Goal: Task Accomplishment & Management: Manage account settings

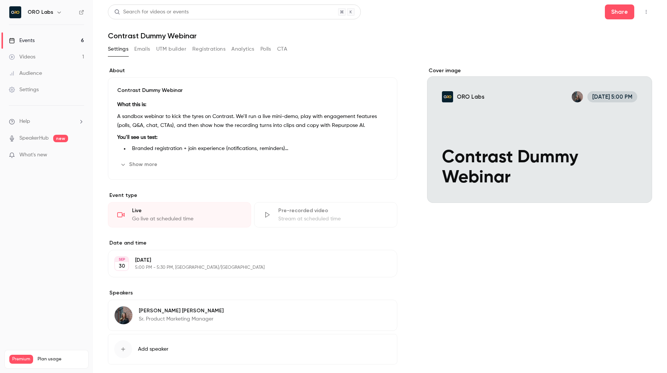
click at [543, 127] on div "Cover image" at bounding box center [539, 135] width 225 height 136
click at [0, 0] on input "ORO Labs [DATE] 5:00 PM Contrast Dummy Webinar" at bounding box center [0, 0] width 0 height 0
click at [151, 167] on button "Show more" at bounding box center [139, 165] width 45 height 12
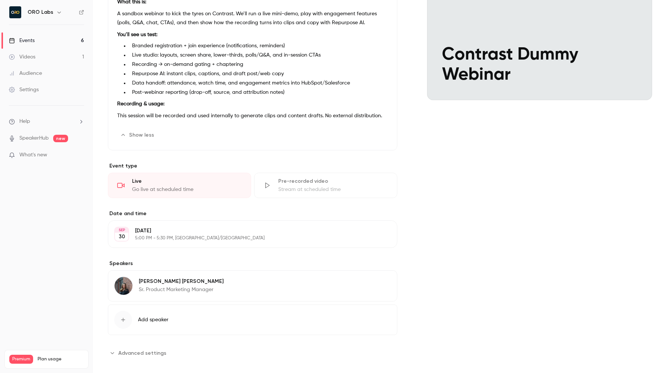
scroll to position [111, 0]
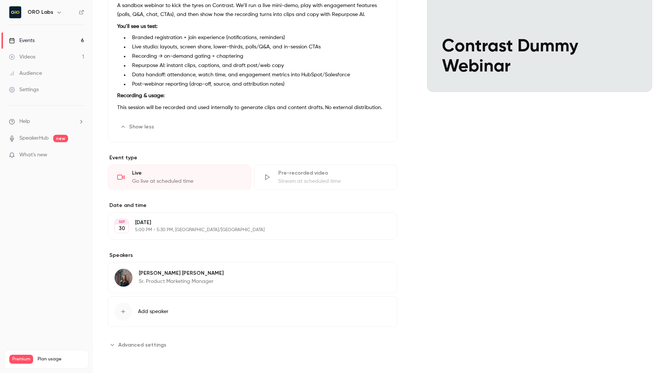
click at [183, 313] on button "Add speaker" at bounding box center [252, 311] width 289 height 31
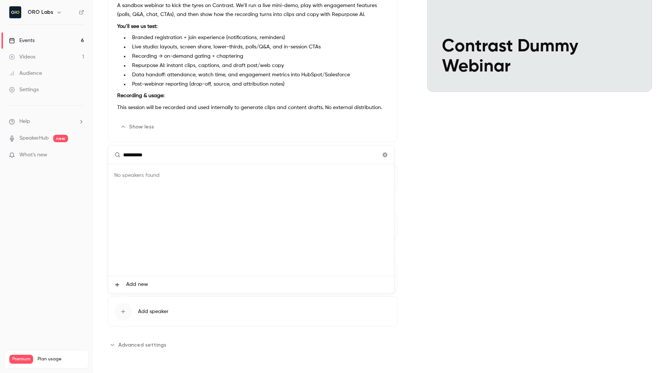
type input "**********"
click at [384, 156] on icon "Clear" at bounding box center [385, 155] width 5 height 5
click at [423, 150] on div at bounding box center [333, 186] width 667 height 373
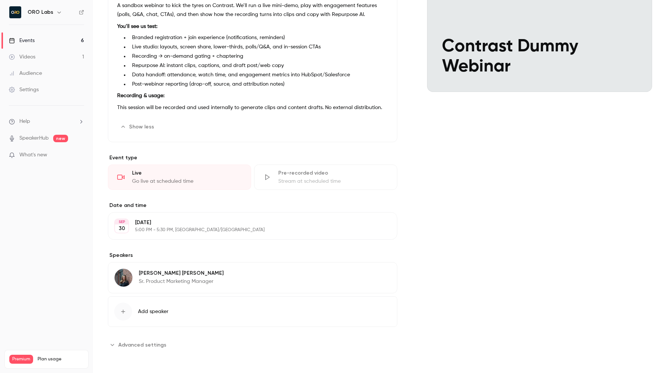
click at [415, 156] on div "About Contrast Dummy Webinar What this is: A sandbox webinar to kick the tyres …" at bounding box center [380, 153] width 544 height 394
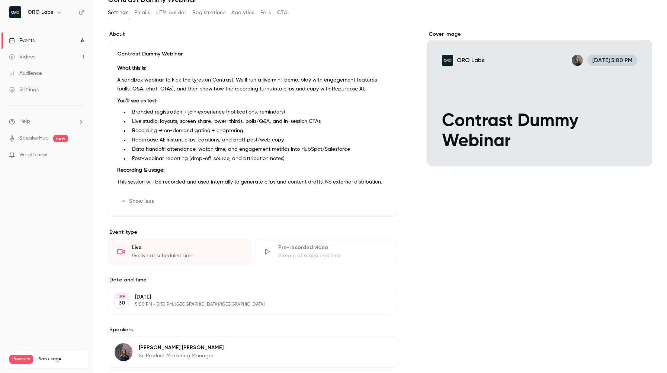
scroll to position [40, 0]
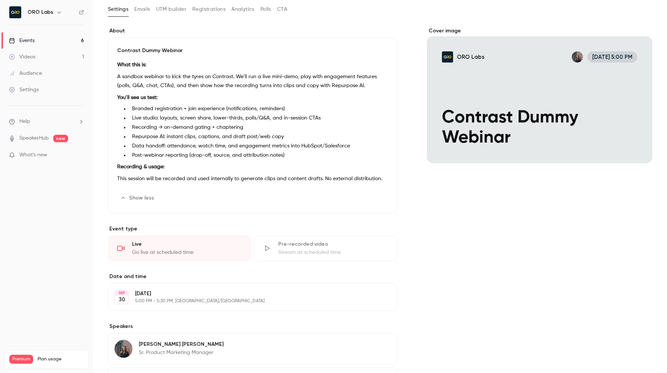
click at [169, 255] on div "Go live at scheduled time" at bounding box center [187, 252] width 110 height 7
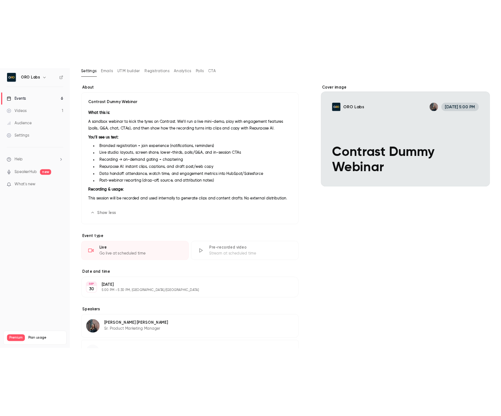
scroll to position [0, 0]
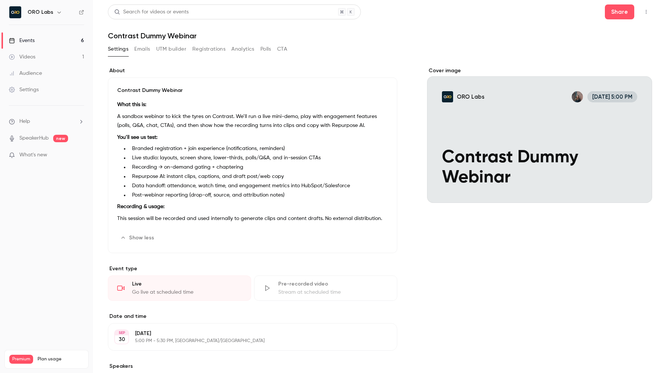
click at [643, 13] on icon "button" at bounding box center [646, 11] width 6 height 5
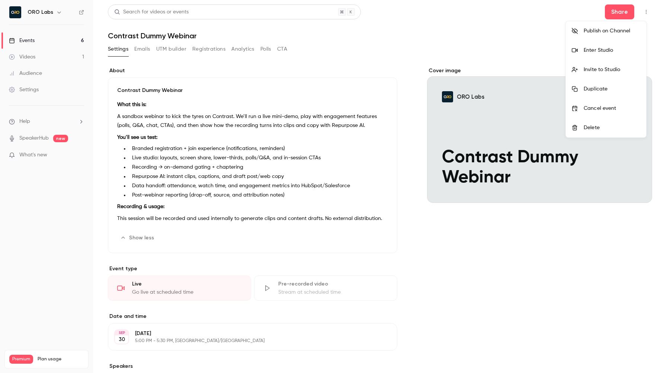
click at [607, 50] on div "Enter Studio" at bounding box center [612, 50] width 57 height 7
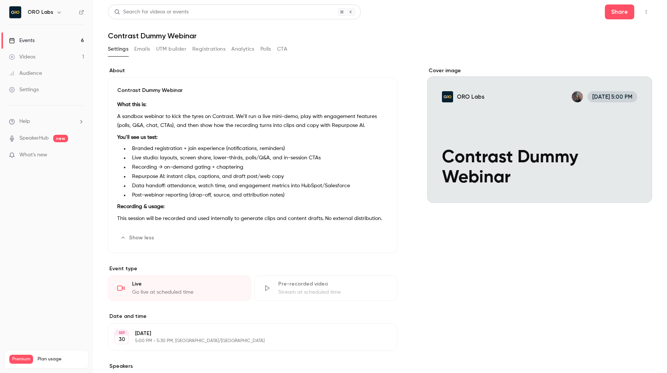
click at [641, 8] on button "button" at bounding box center [646, 12] width 12 height 12
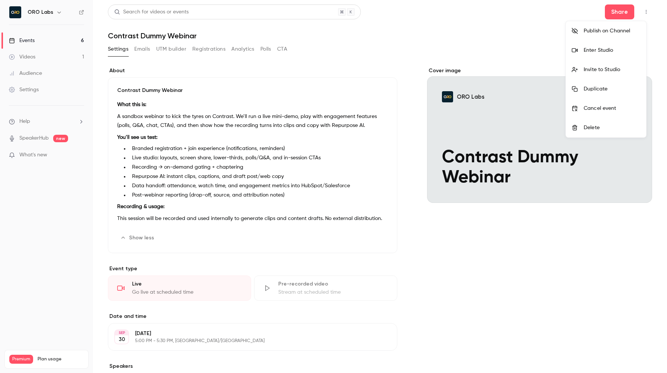
click at [605, 52] on div "Enter Studio" at bounding box center [612, 50] width 57 height 7
